Goal: Task Accomplishment & Management: Use online tool/utility

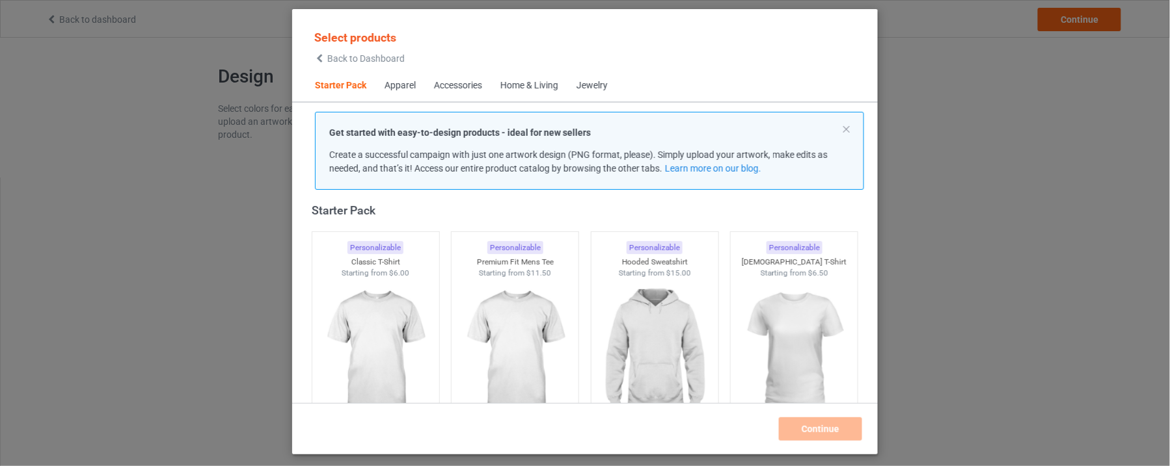
click at [396, 83] on div "Apparel" at bounding box center [399, 85] width 31 height 13
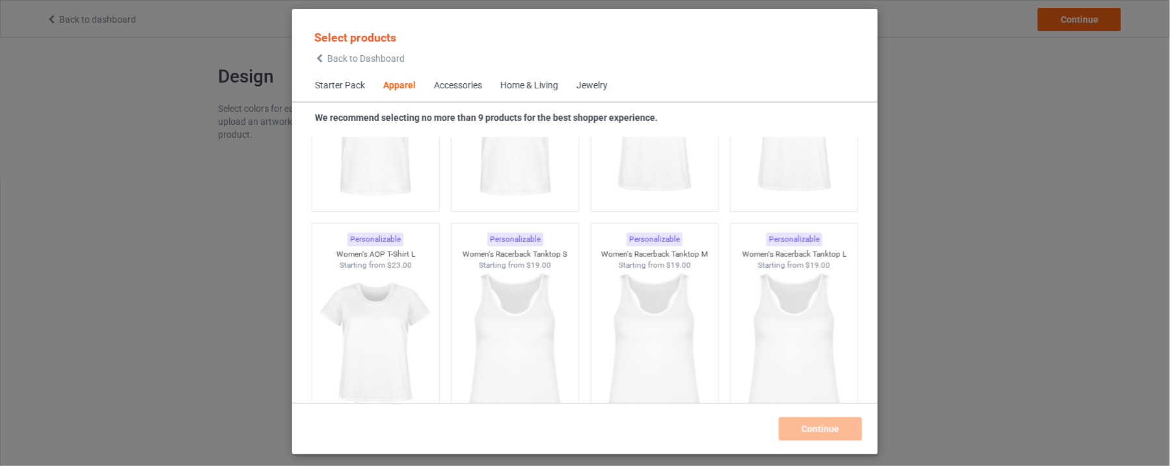
scroll to position [2393, 0]
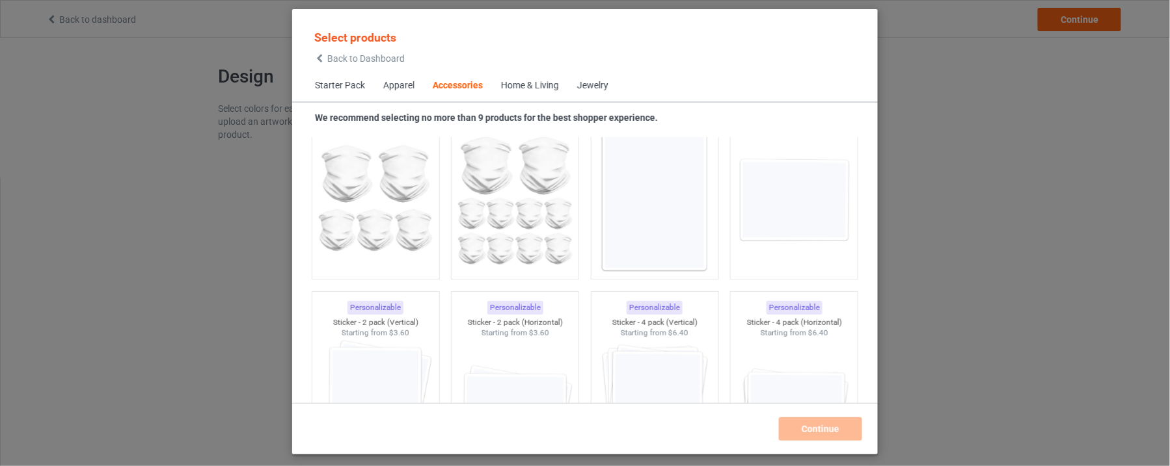
scroll to position [4428, 0]
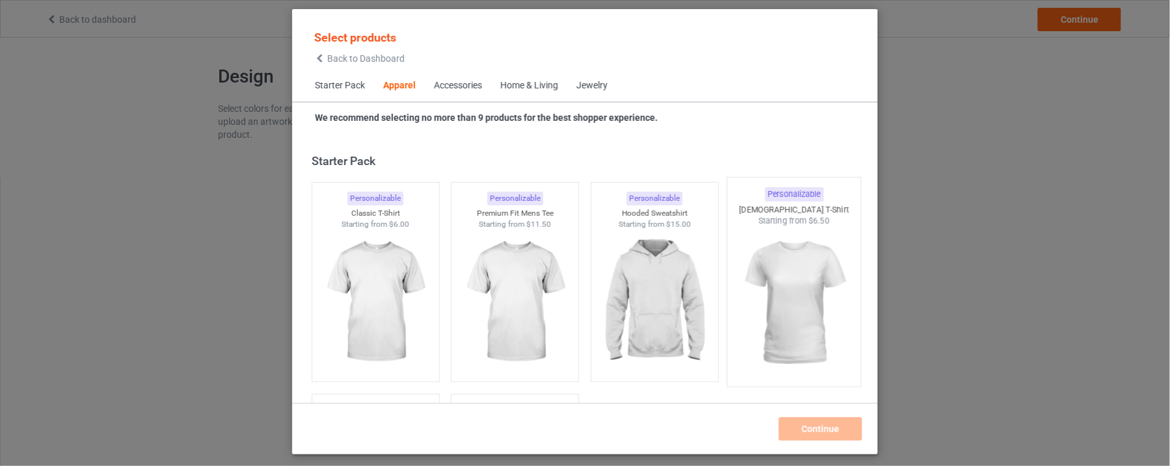
click at [790, 278] on img at bounding box center [794, 303] width 122 height 153
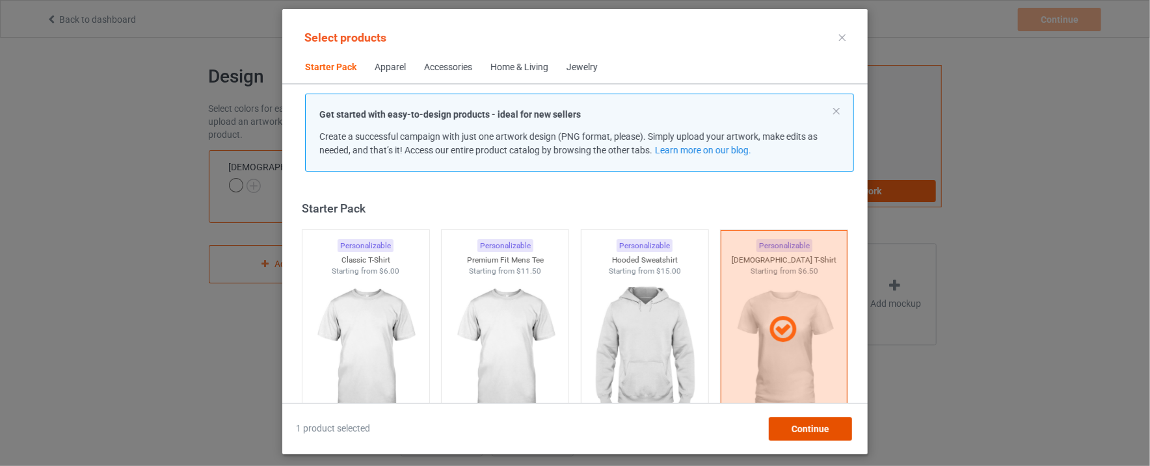
click at [820, 428] on span "Continue" at bounding box center [811, 429] width 38 height 10
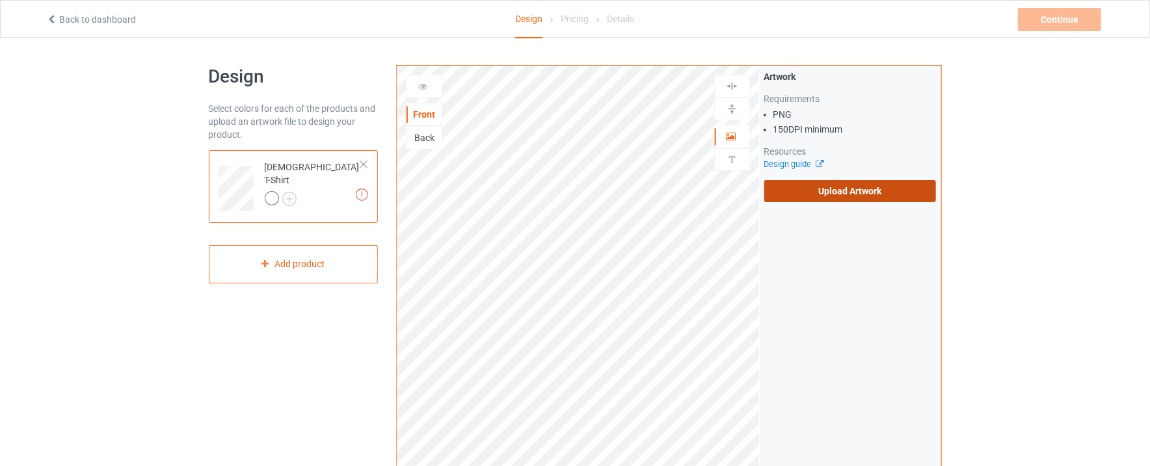
click at [831, 188] on label "Upload Artwork" at bounding box center [850, 191] width 172 height 22
click at [0, 0] on input "Upload Artwork" at bounding box center [0, 0] width 0 height 0
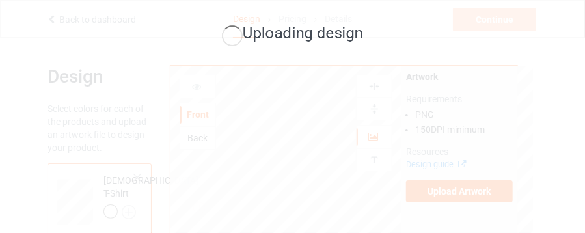
click at [371, 14] on div "Uploading design" at bounding box center [291, 34] width 321 height 51
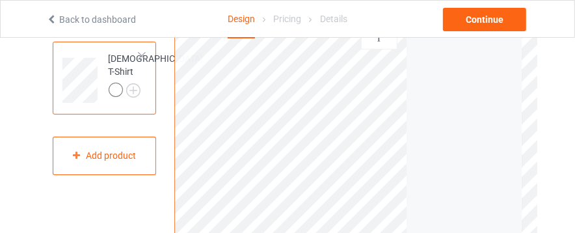
scroll to position [126, 0]
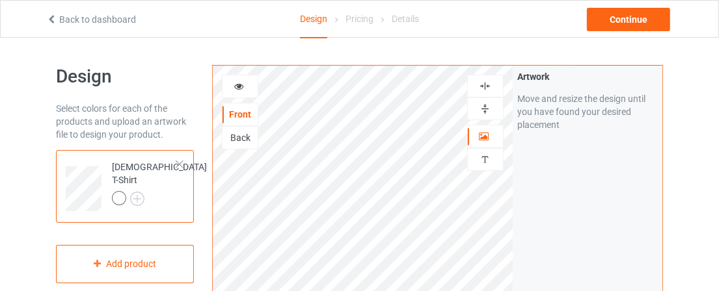
click at [237, 85] on icon at bounding box center [239, 84] width 11 height 9
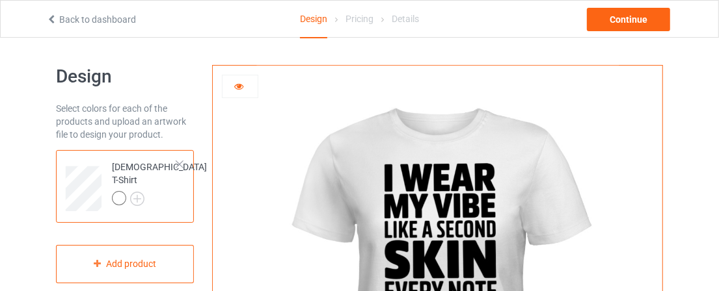
click at [242, 80] on icon at bounding box center [239, 84] width 11 height 9
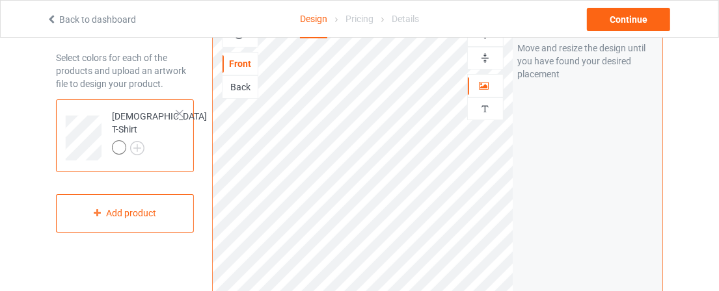
scroll to position [60, 0]
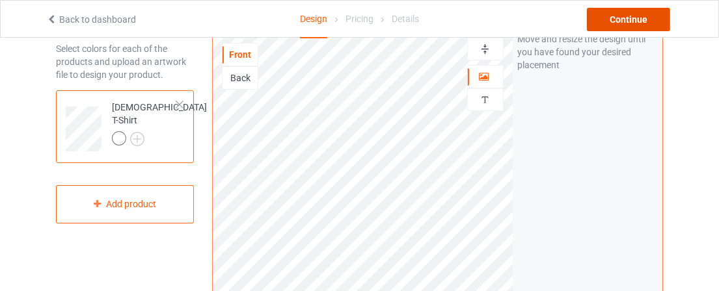
click at [656, 18] on div "Continue" at bounding box center [628, 19] width 83 height 23
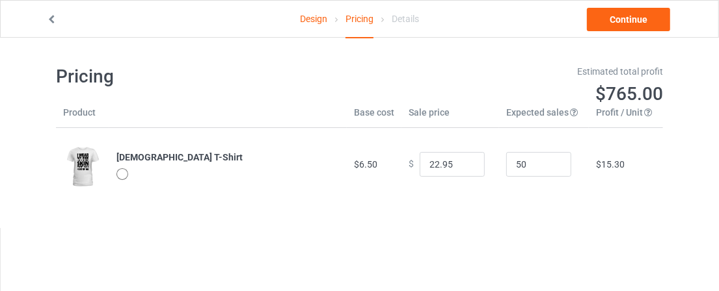
scroll to position [38, 0]
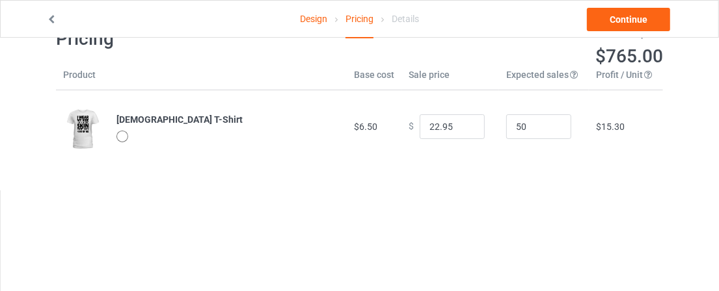
click at [522, 75] on div "Estimated total profit $765.00" at bounding box center [516, 47] width 313 height 59
click at [621, 57] on span "$765.00" at bounding box center [629, 56] width 68 height 21
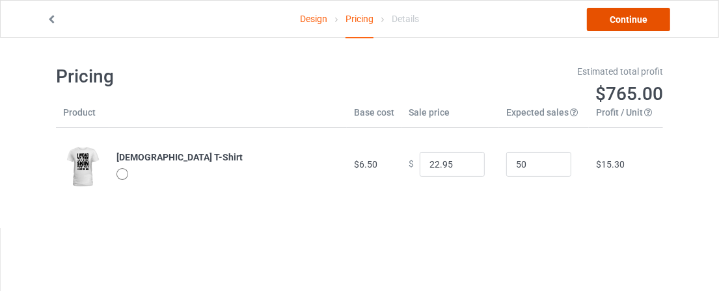
click at [636, 17] on link "Continue" at bounding box center [628, 19] width 83 height 23
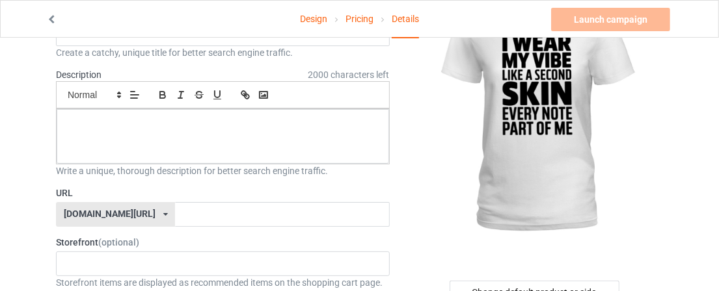
scroll to position [105, 0]
